Goal: Complete application form

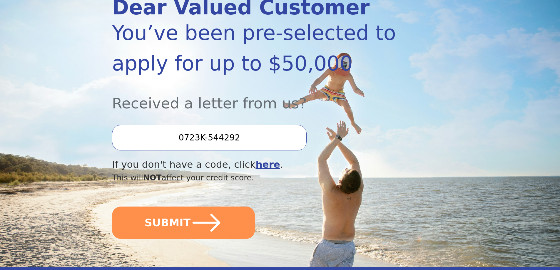
scroll to position [118, 0]
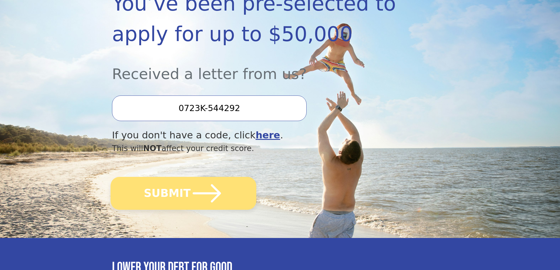
click at [212, 199] on icon "submit" at bounding box center [207, 193] width 28 height 18
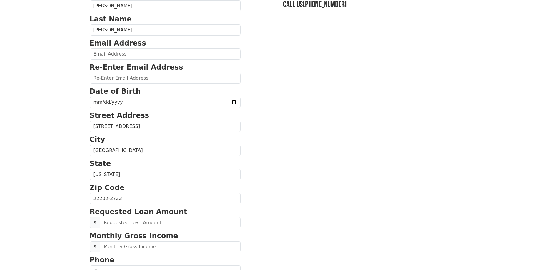
scroll to position [59, 0]
click at [99, 56] on input "email" at bounding box center [165, 53] width 151 height 11
drag, startPoint x: 40, startPoint y: 87, endPoint x: 56, endPoint y: 74, distance: 20.3
click at [41, 87] on body "First Name Ivan Last Name Osorio Email Address Re-Enter Email Address Date of B…" at bounding box center [280, 76] width 560 height 270
click at [95, 54] on input "email" at bounding box center [165, 53] width 151 height 11
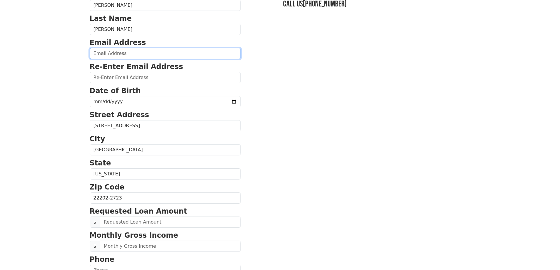
type input "ivan.g.osorio@gmail.com"
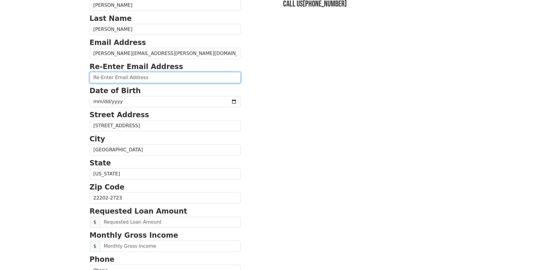
type input "ivan.g.osorio@gmail.com"
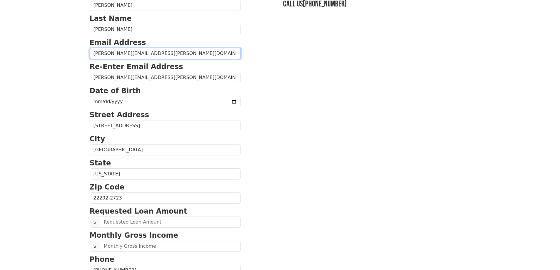
type input "(703) 868-5108"
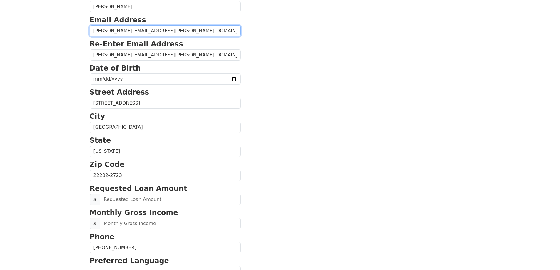
scroll to position [91, 0]
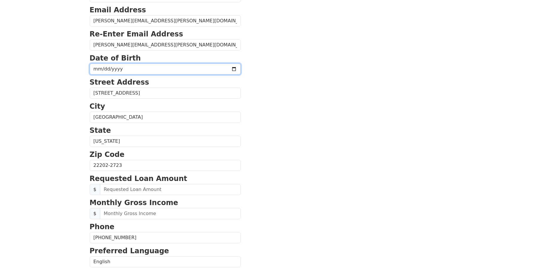
click at [96, 68] on input "date" at bounding box center [165, 69] width 151 height 11
drag, startPoint x: 97, startPoint y: 73, endPoint x: 95, endPoint y: 66, distance: 6.8
click at [97, 71] on input "date" at bounding box center [165, 69] width 151 height 11
click at [95, 66] on input "date" at bounding box center [165, 69] width 151 height 11
type input "1967-01-25"
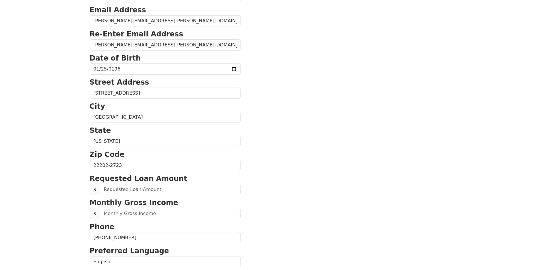
drag, startPoint x: 24, startPoint y: 121, endPoint x: 36, endPoint y: 118, distance: 12.3
click at [24, 121] on body "First Name Ivan Last Name Osorio Email Address ivan.g.osorio@gmail.com Re-Enter…" at bounding box center [280, 44] width 560 height 270
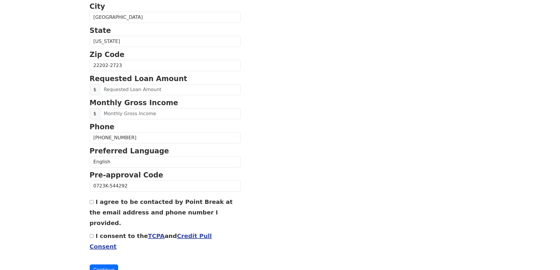
scroll to position [198, 0]
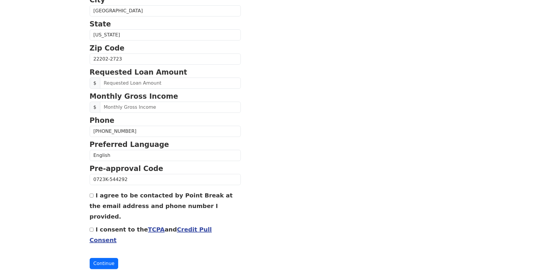
click at [95, 81] on span "$" at bounding box center [95, 83] width 11 height 11
click at [104, 83] on input "text" at bounding box center [170, 83] width 141 height 11
type input "50,000.00"
click at [120, 108] on input "text" at bounding box center [170, 107] width 141 height 11
type input "0.00"
